Goal: Navigation & Orientation: Find specific page/section

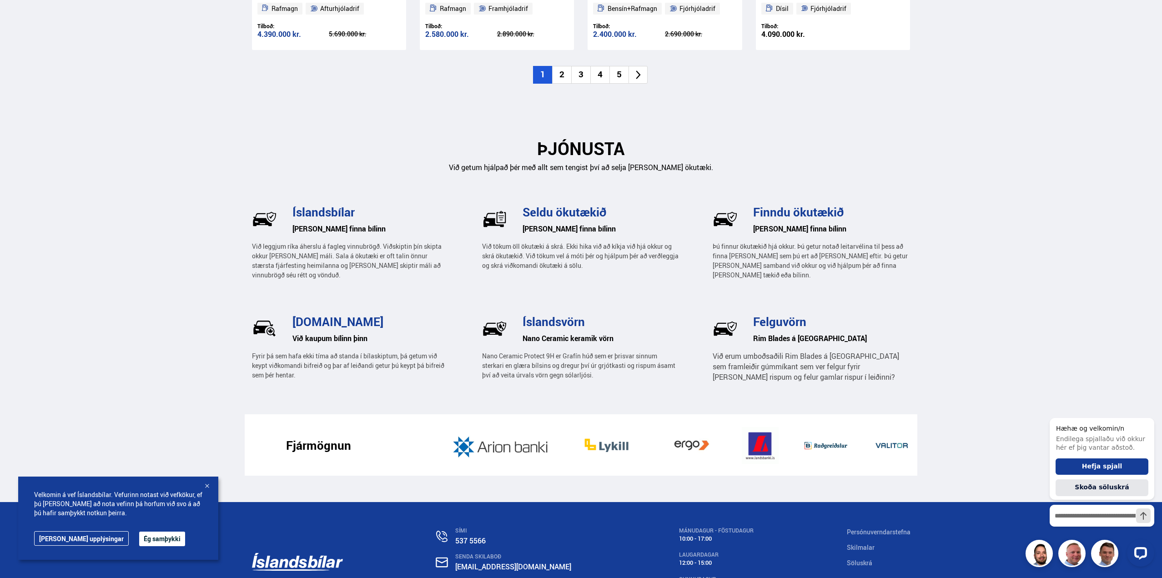
scroll to position [1183, 0]
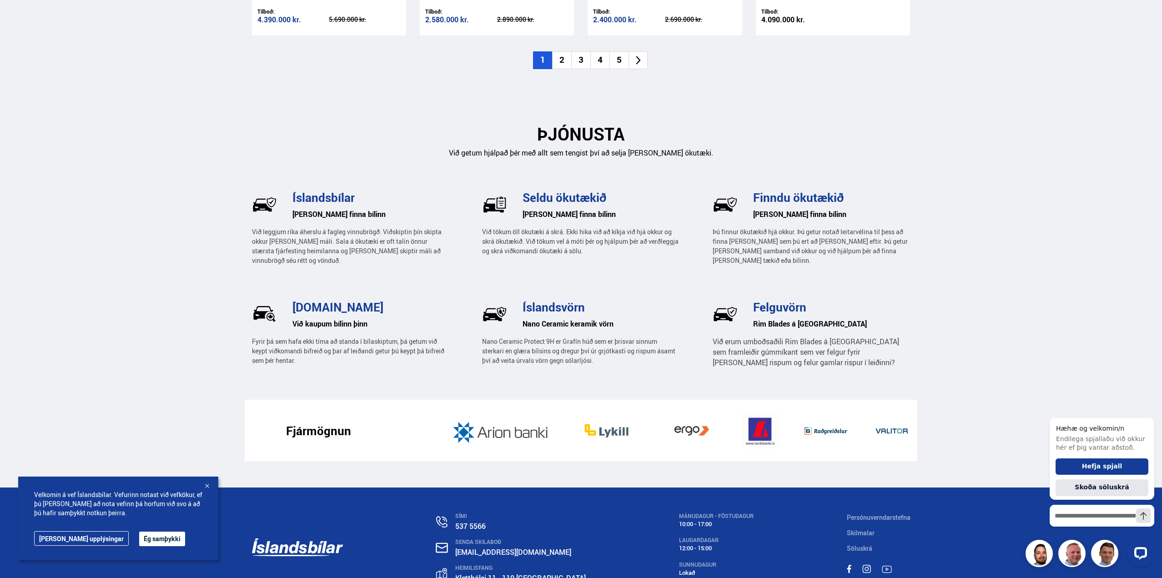
click at [139, 537] on button "Ég samþykki" at bounding box center [162, 539] width 46 height 15
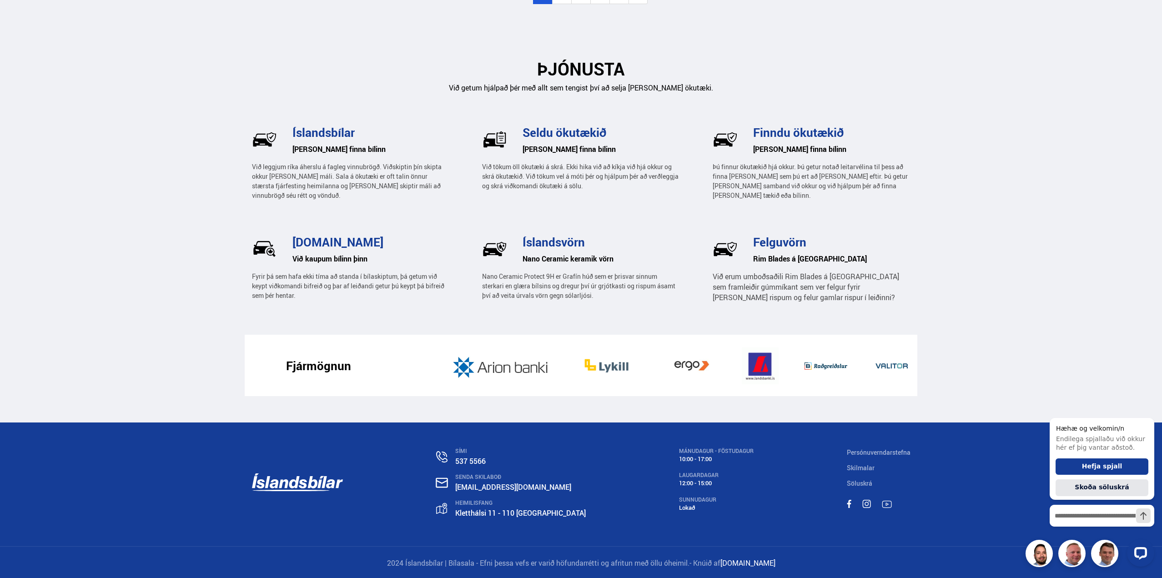
scroll to position [1250, 0]
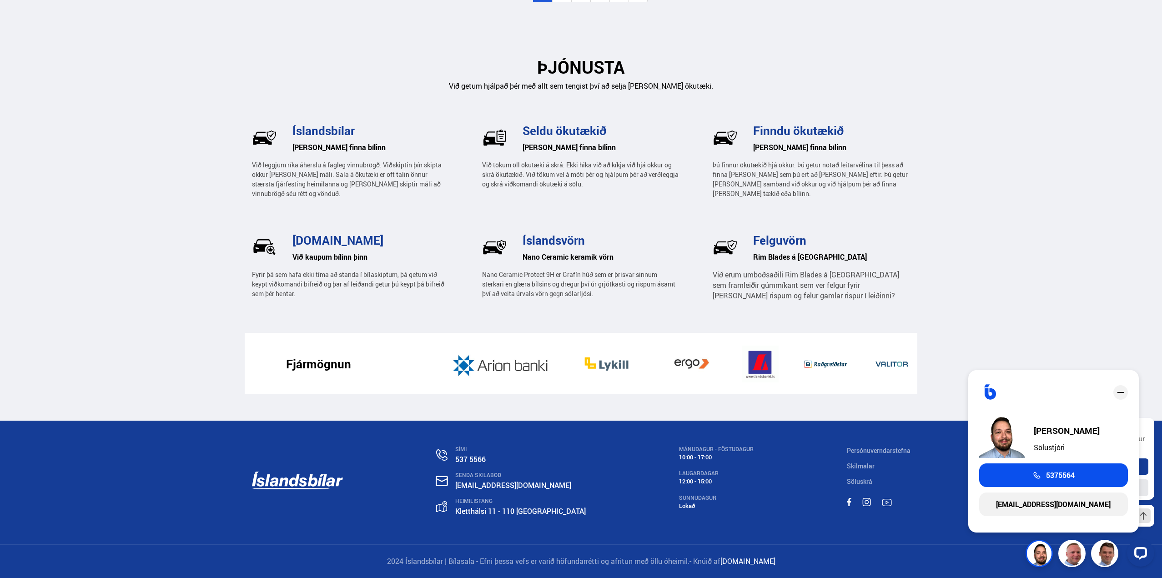
drag, startPoint x: 915, startPoint y: 565, endPoint x: 924, endPoint y: 562, distance: 9.4
click at [915, 565] on div "2024 Íslandsbílar | Bílasala - Efni þessa vefs er varið höfundarrétti og afritu…" at bounding box center [581, 561] width 673 height 33
click at [989, 391] on img at bounding box center [991, 392] width 22 height 22
click at [1123, 391] on icon "close" at bounding box center [1121, 392] width 11 height 11
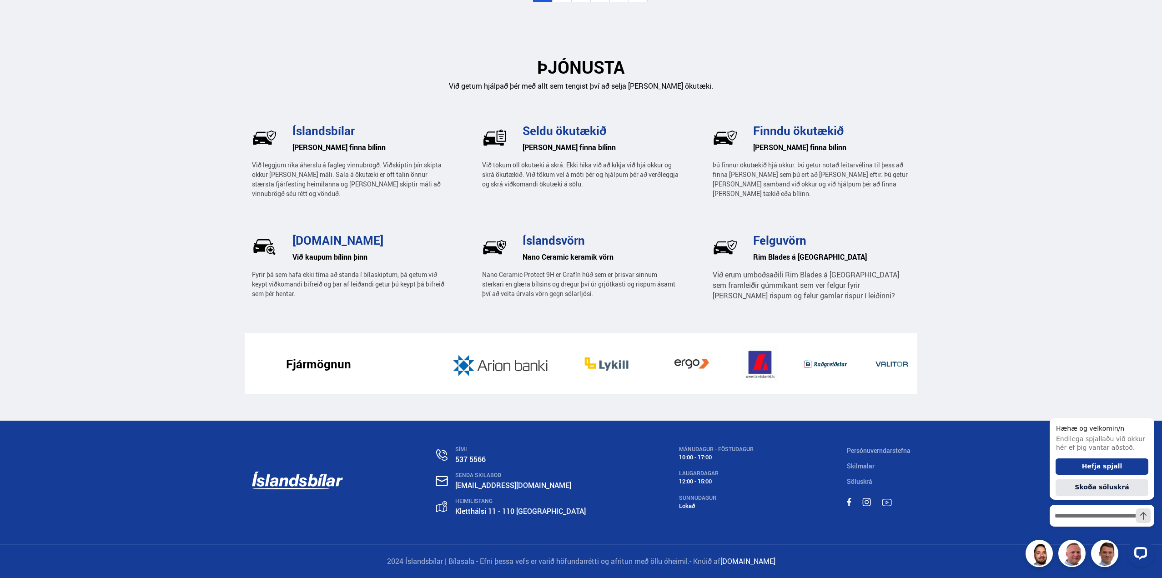
click at [1073, 558] on div at bounding box center [1102, 553] width 105 height 27
click at [1145, 408] on icon "Hide greeting" at bounding box center [1149, 410] width 11 height 11
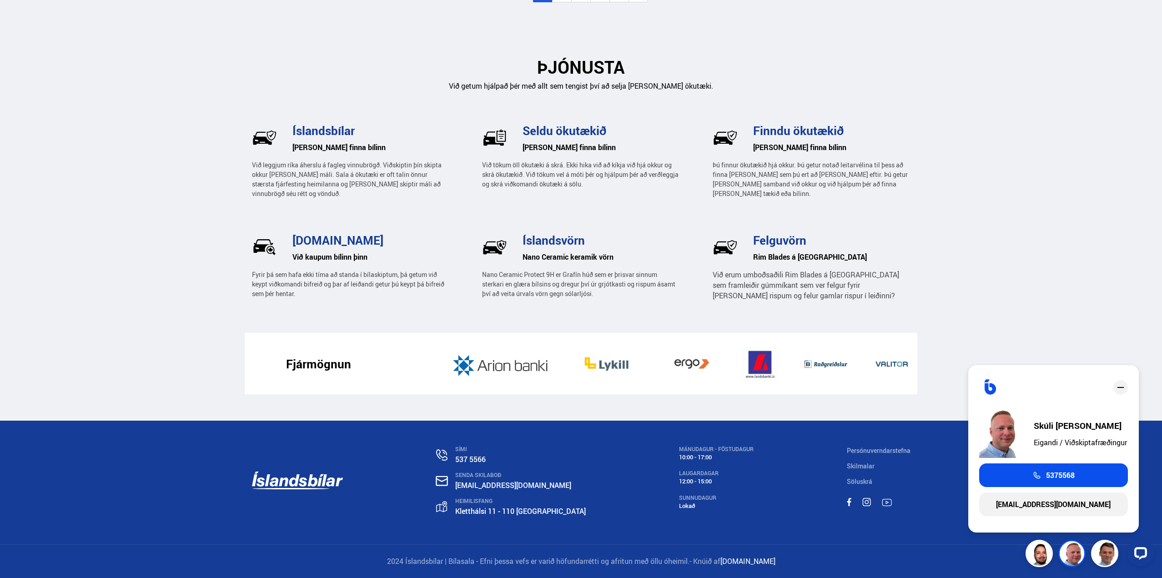
click at [1117, 389] on icon "close" at bounding box center [1121, 387] width 11 height 11
click at [1115, 388] on div "close" at bounding box center [1121, 381] width 15 height 15
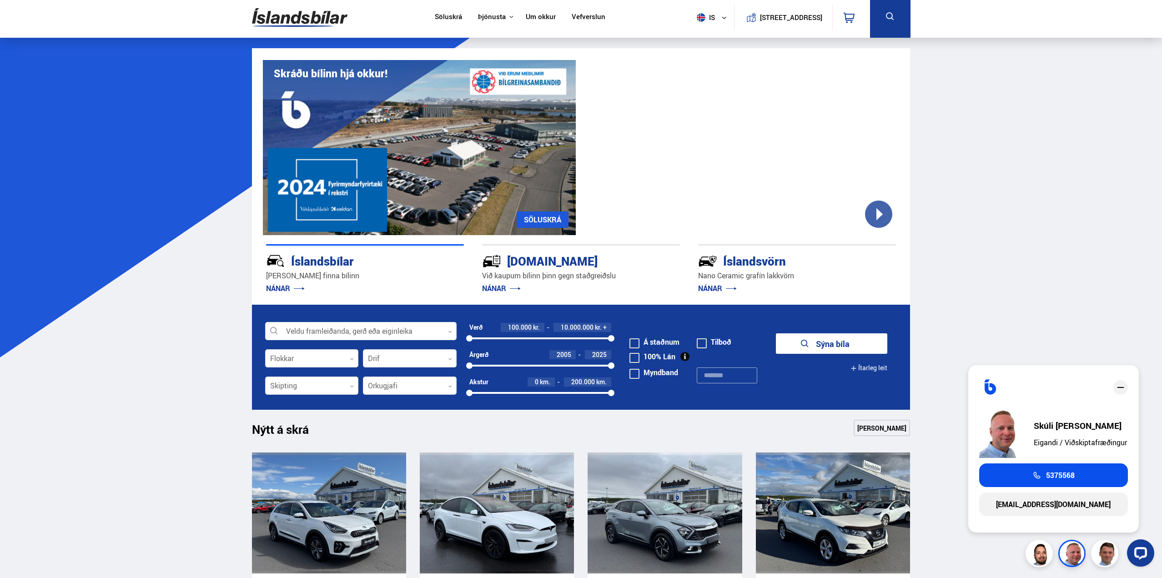
scroll to position [0, 0]
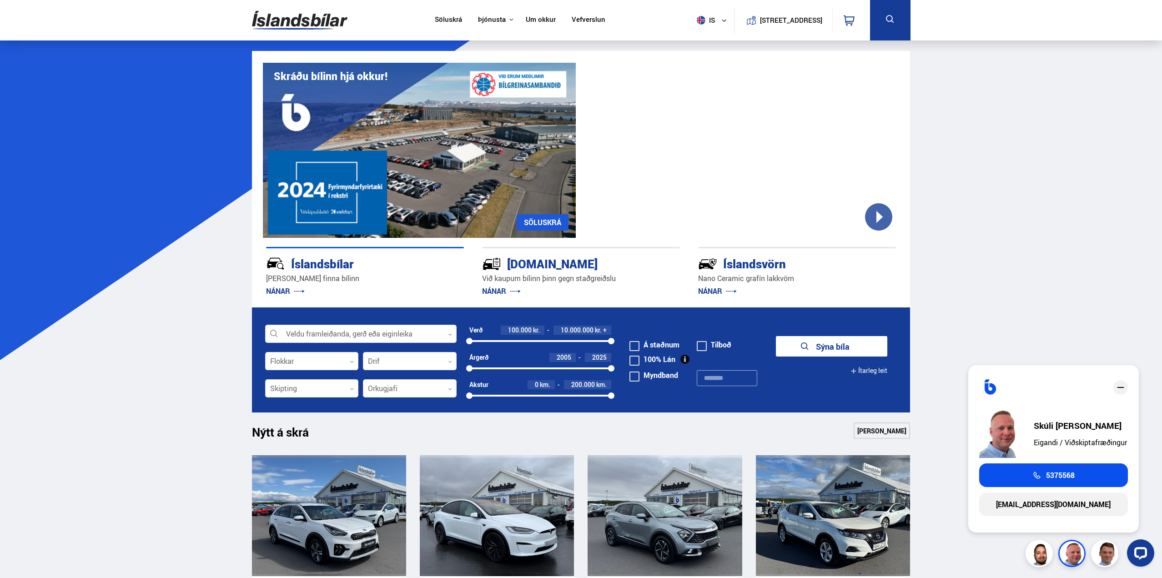
click at [530, 17] on link "Um okkur" at bounding box center [541, 20] width 30 height 10
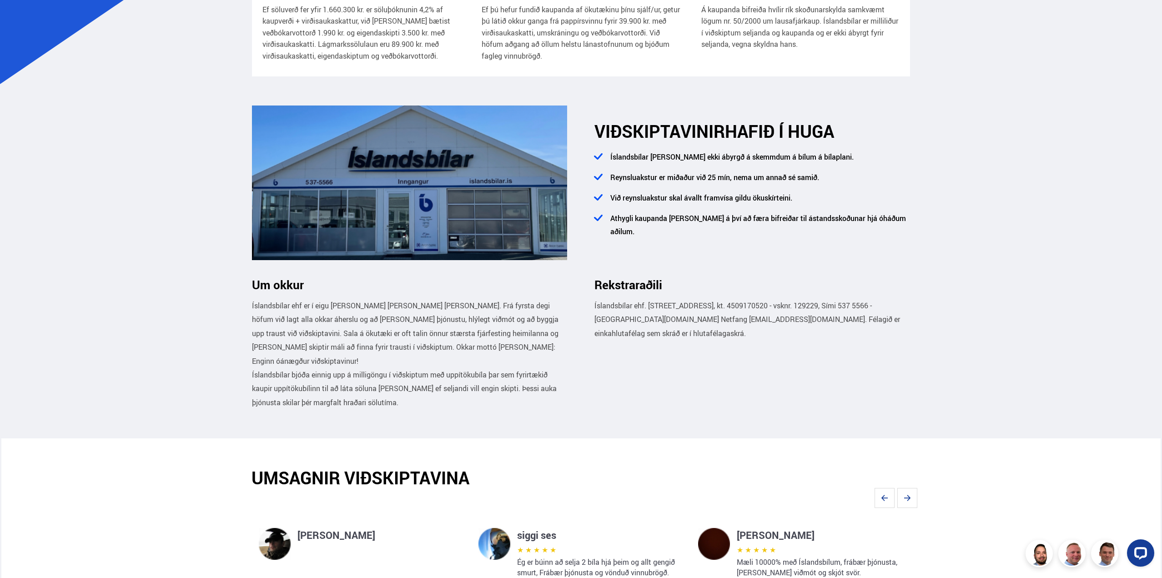
scroll to position [455, 0]
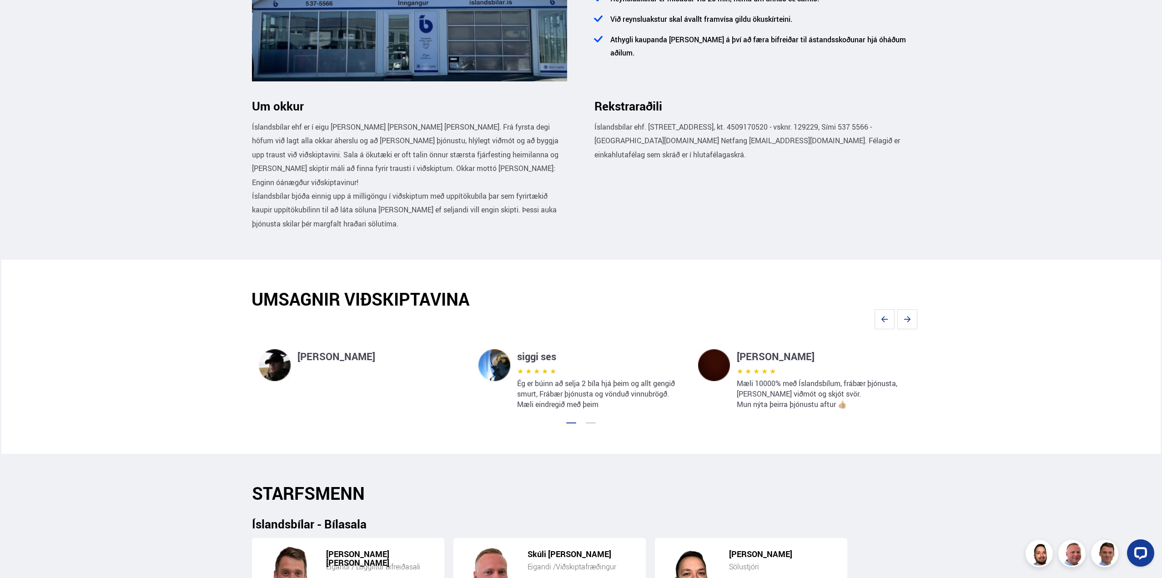
click at [590, 424] on div at bounding box center [591, 423] width 10 height 1
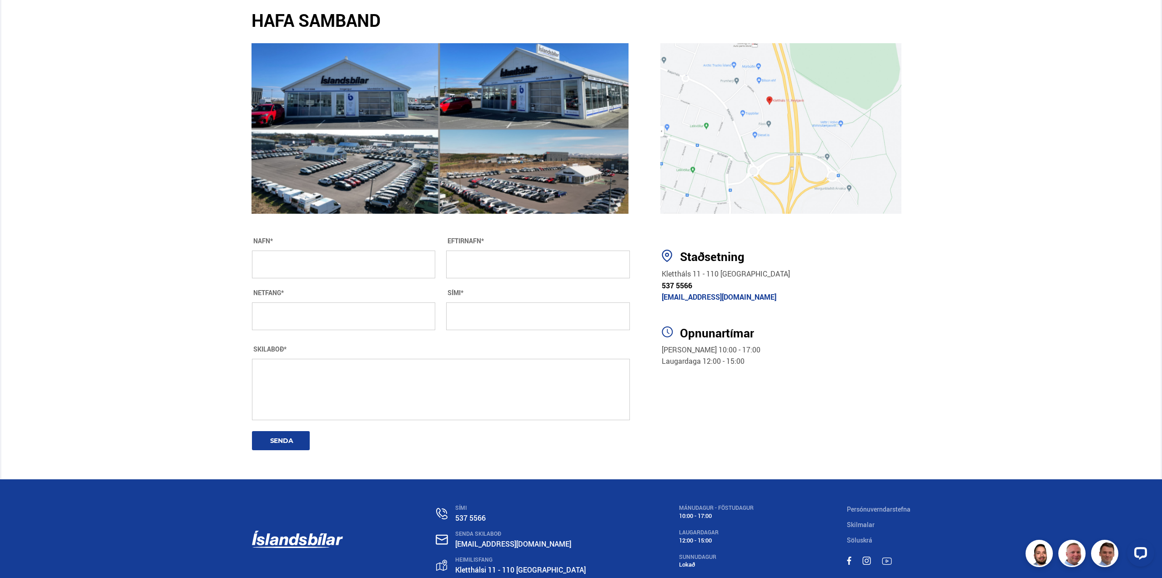
scroll to position [1499, 0]
